Goal: Communication & Community: Ask a question

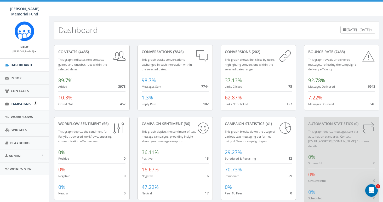
click at [28, 101] on span "Campaigns" at bounding box center [20, 103] width 20 height 5
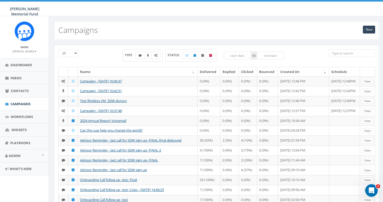
click at [130, 56] on span "TYPE" at bounding box center [130, 55] width 11 height 4
click at [130, 55] on span "TYPE" at bounding box center [130, 55] width 11 height 4
click at [158, 55] on label at bounding box center [155, 55] width 9 height 8
checkbox input "true"
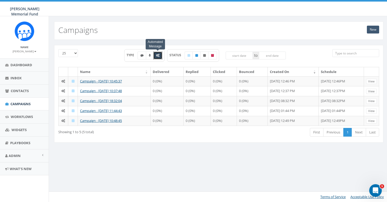
click at [371, 30] on link "New" at bounding box center [373, 30] width 12 height 8
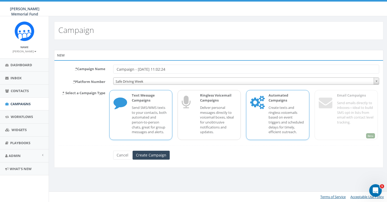
click at [281, 104] on div "Automated Campaigns Create texts and ringless voicemails based on event trigger…" at bounding box center [284, 115] width 42 height 44
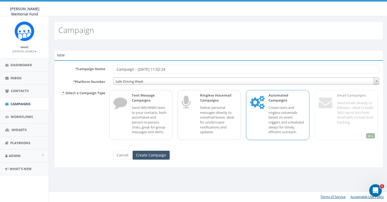
click at [157, 151] on input "Create Campaign" at bounding box center [151, 155] width 37 height 9
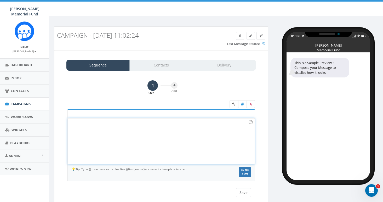
click at [111, 126] on div at bounding box center [161, 141] width 187 height 46
click at [241, 170] on span "55 / 320" at bounding box center [244, 169] width 9 height 3
click at [246, 193] on button "Save" at bounding box center [243, 192] width 15 height 9
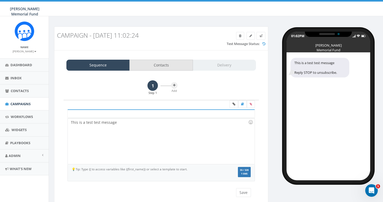
click at [160, 67] on link "Contacts" at bounding box center [160, 65] width 63 height 11
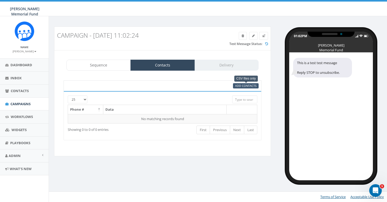
click at [240, 86] on span "Add Contacts" at bounding box center [245, 86] width 21 height 4
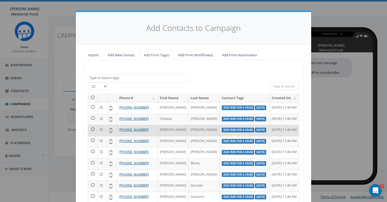
scroll to position [99, 0]
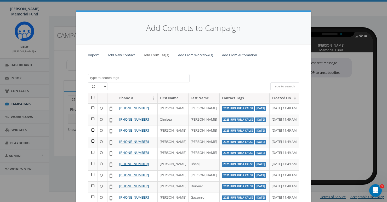
click at [164, 97] on th "First Name" at bounding box center [173, 97] width 31 height 9
click at [275, 85] on input "search" at bounding box center [284, 86] width 29 height 8
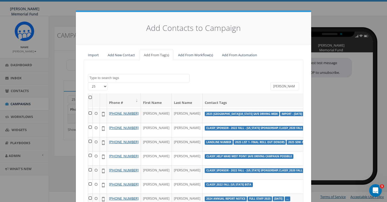
scroll to position [66, 0]
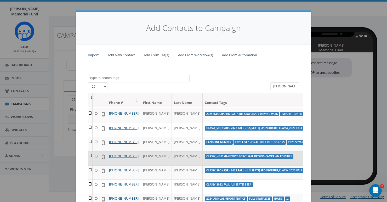
type input "[PERSON_NAME]"
click at [89, 151] on td at bounding box center [90, 158] width 4 height 14
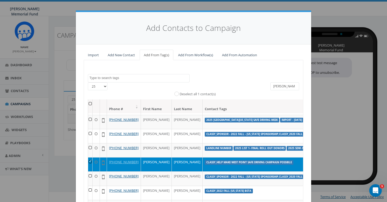
click at [154, 55] on link "Add From Tag(s)" at bounding box center [157, 55] width 34 height 11
click at [160, 53] on link "Add From Tag(s)" at bounding box center [157, 55] width 34 height 11
click at [163, 53] on link "Add From Tag(s)" at bounding box center [157, 55] width 34 height 11
click at [162, 53] on link "Add From Tag(s)" at bounding box center [157, 55] width 34 height 11
click at [88, 157] on td at bounding box center [90, 164] width 4 height 14
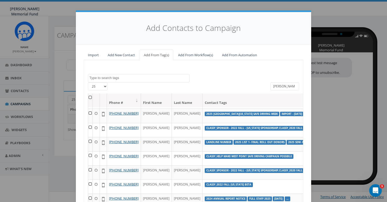
click at [155, 53] on link "Add From Tag(s)" at bounding box center [157, 55] width 34 height 11
click at [161, 54] on link "Add From Tag(s)" at bounding box center [157, 55] width 34 height 11
click at [153, 54] on link "Add From Tag(s)" at bounding box center [157, 55] width 34 height 11
click at [225, 54] on link "Add From Automation" at bounding box center [239, 55] width 43 height 11
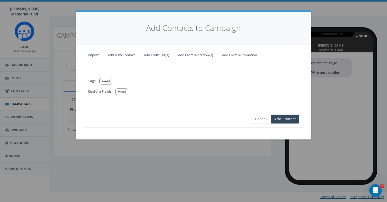
click at [110, 80] on button "Add" at bounding box center [105, 81] width 13 height 7
select select
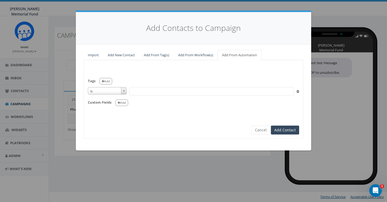
click at [111, 89] on span "is" at bounding box center [107, 90] width 38 height 7
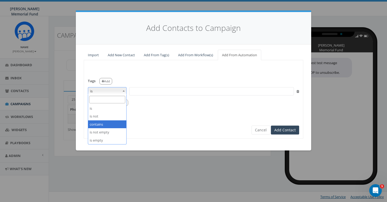
select select "contains"
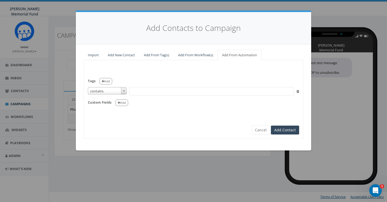
click at [138, 89] on span at bounding box center [211, 91] width 165 height 8
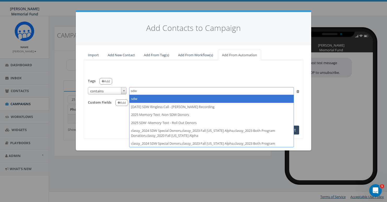
type textarea "sdw"
select select "sdw"
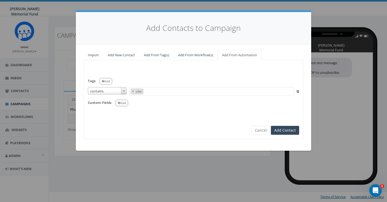
click at [375, 187] on icon "Open Intercom Messenger" at bounding box center [375, 190] width 9 height 9
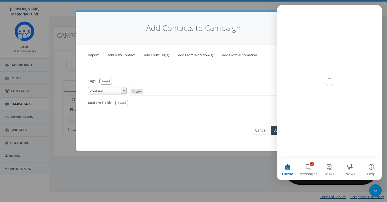
scroll to position [0, 0]
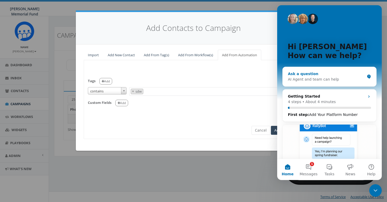
click at [315, 72] on div "Ask a question" at bounding box center [326, 73] width 77 height 5
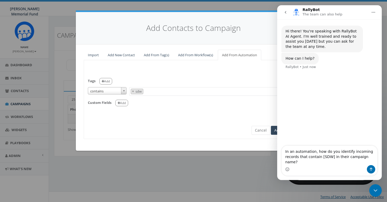
type textarea "In an automation, how do you identify incoming records that contain [SDW] in th…"
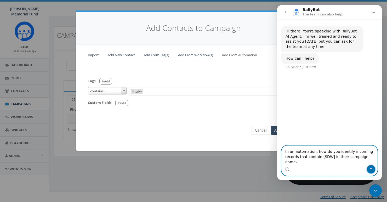
click at [371, 167] on icon "Send a message…" at bounding box center [371, 169] width 4 height 4
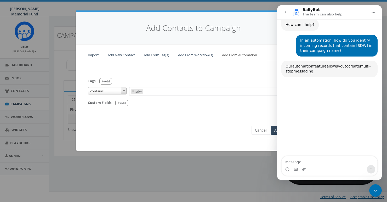
scroll to position [50, 0]
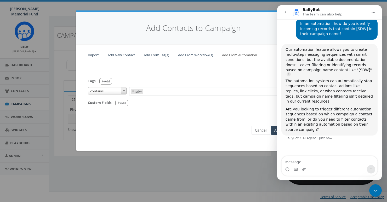
click at [331, 163] on textarea "Message…" at bounding box center [329, 160] width 96 height 9
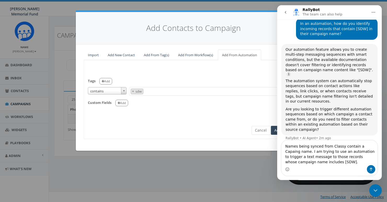
type textarea "Names being synced from Classy contain a Capaing name. I am trying to use an au…"
click at [370, 169] on icon "Send a message…" at bounding box center [371, 169] width 4 height 4
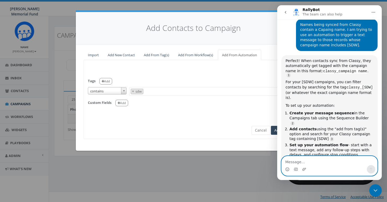
scroll to position [193, 0]
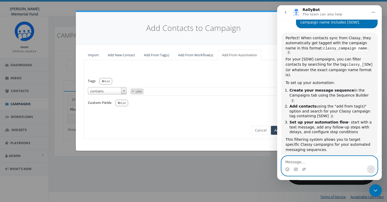
click at [310, 158] on textarea "Message…" at bounding box center [329, 160] width 96 height 9
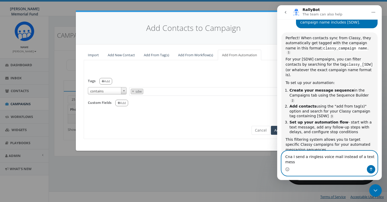
scroll to position [198, 0]
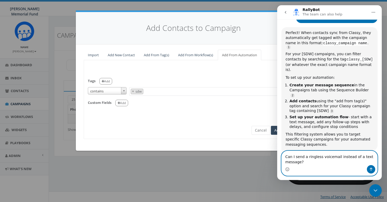
type textarea "Can I send a ringless voicemail instead of a text message?"
click at [369, 168] on button "Send a message…" at bounding box center [371, 169] width 8 height 8
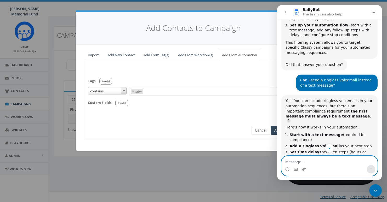
scroll to position [289, 0]
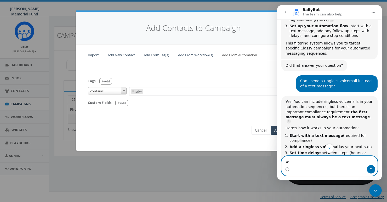
type textarea "Yes"
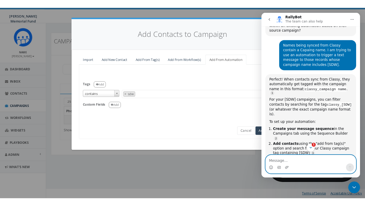
scroll to position [149, 0]
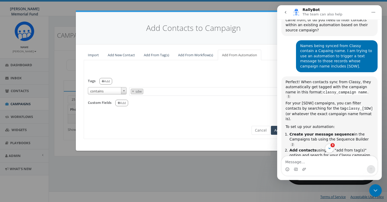
click at [375, 10] on icon "Home" at bounding box center [373, 12] width 4 height 4
click at [363, 35] on div "Download transcript" at bounding box center [358, 35] width 37 height 5
